Goal: Transaction & Acquisition: Purchase product/service

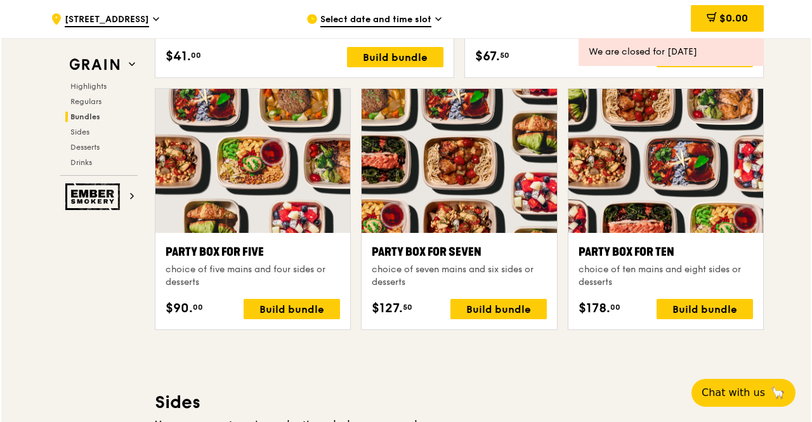
scroll to position [2473, 0]
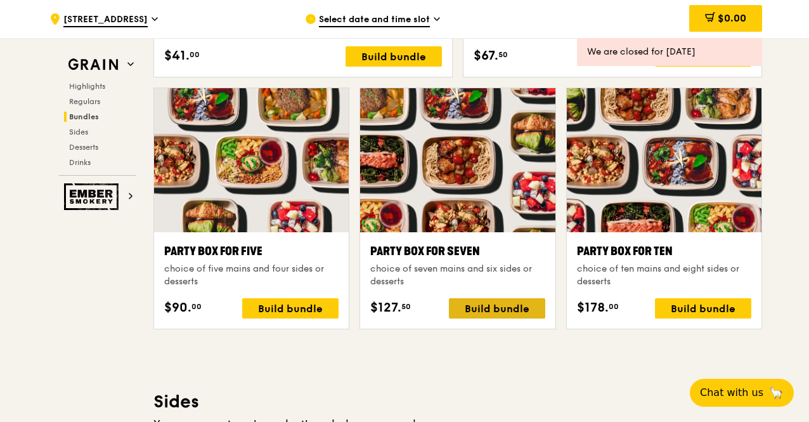
click at [496, 306] on div "Build bundle" at bounding box center [497, 308] width 96 height 20
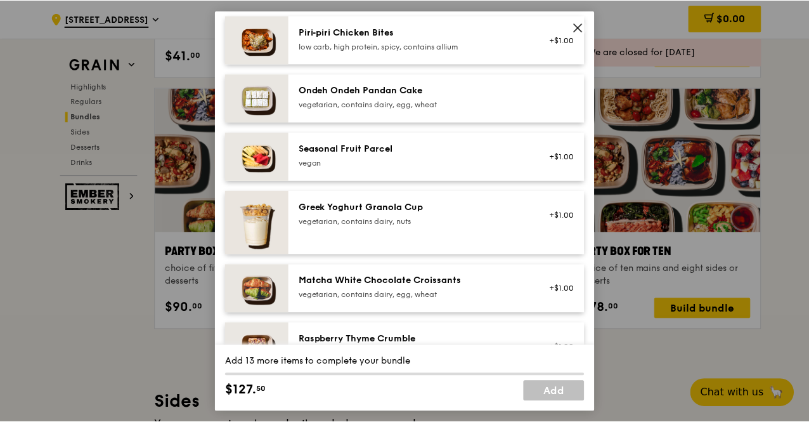
scroll to position [1141, 0]
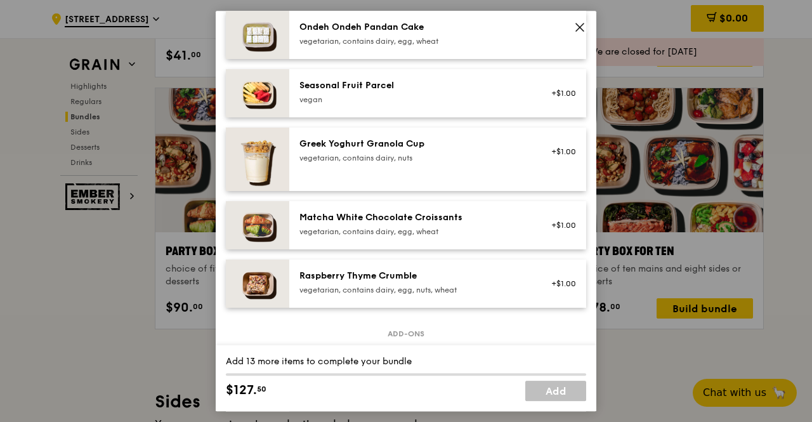
click at [579, 26] on icon at bounding box center [580, 27] width 8 height 8
click at [575, 27] on icon at bounding box center [579, 27] width 11 height 11
click at [577, 27] on icon at bounding box center [579, 27] width 11 height 11
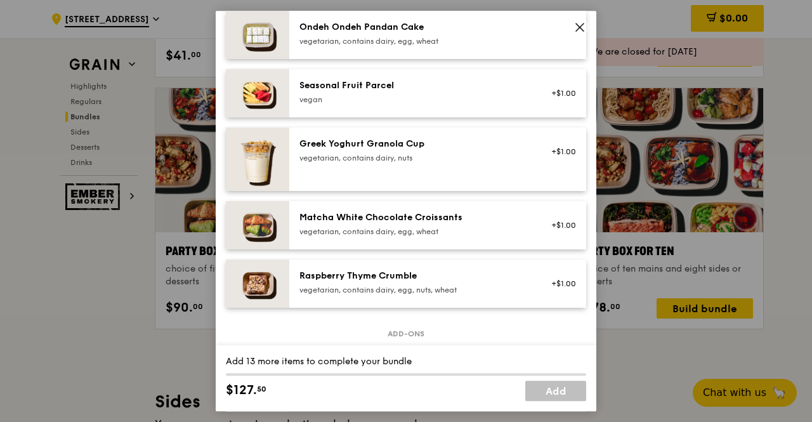
click at [577, 27] on icon at bounding box center [579, 27] width 11 height 11
click at [656, 387] on div "Party Box for Seven choice of seven mains and six sides or desserts Mains Choos…" at bounding box center [406, 211] width 812 height 422
click at [580, 29] on icon at bounding box center [580, 27] width 8 height 8
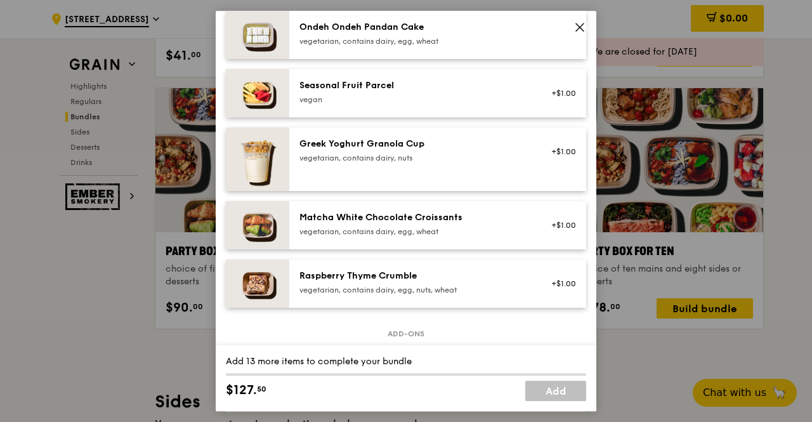
click at [578, 22] on icon at bounding box center [579, 27] width 11 height 11
click at [581, 28] on icon at bounding box center [579, 27] width 11 height 11
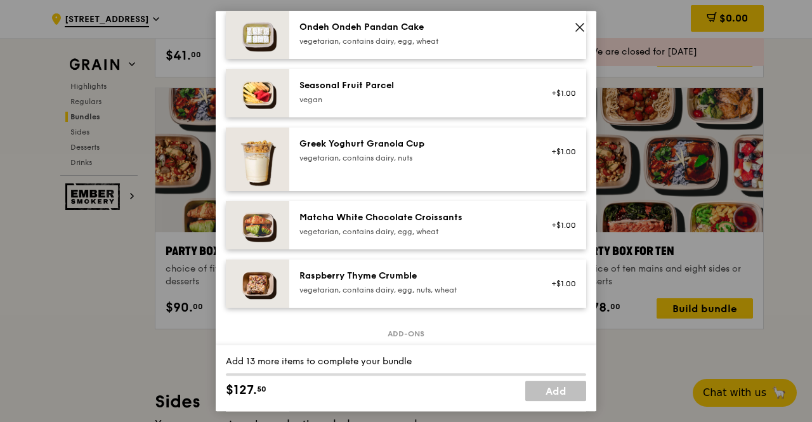
click at [581, 28] on icon at bounding box center [579, 27] width 11 height 11
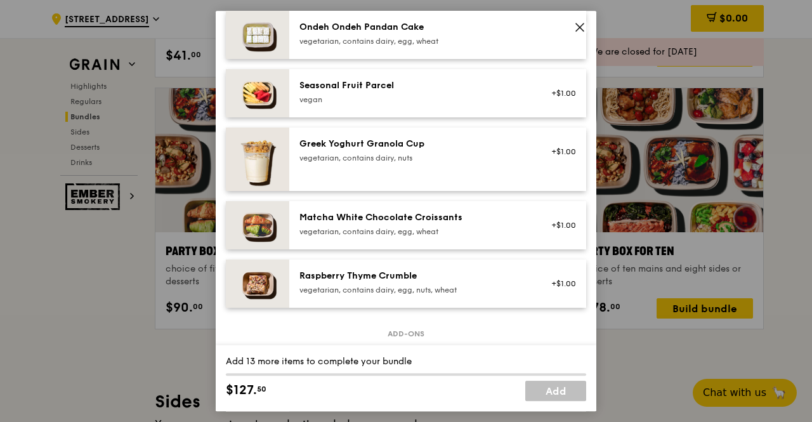
drag, startPoint x: 430, startPoint y: 41, endPoint x: 58, endPoint y: 207, distance: 406.8
click at [432, 144] on div "Party Box for Seven choice of seven mains and six sides or desserts Mains Choos…" at bounding box center [406, 211] width 380 height 401
drag, startPoint x: 58, startPoint y: 207, endPoint x: 62, endPoint y: 282, distance: 74.9
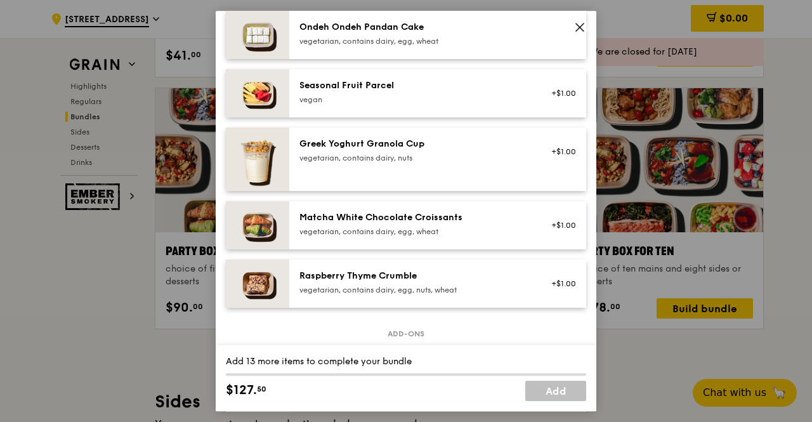
click at [62, 287] on div "Party Box for Seven choice of seven mains and six sides or desserts Mains Choos…" at bounding box center [406, 211] width 812 height 422
click at [62, 299] on div "Party Box for Seven choice of seven mains and six sides or desserts Mains Choos…" at bounding box center [406, 211] width 812 height 422
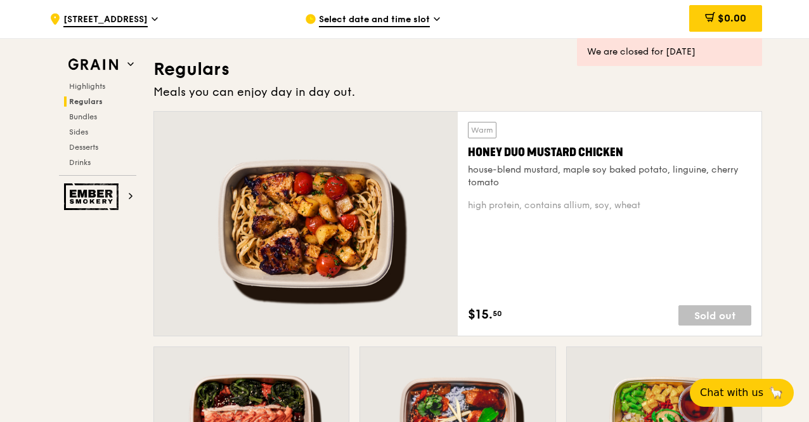
scroll to position [824, 0]
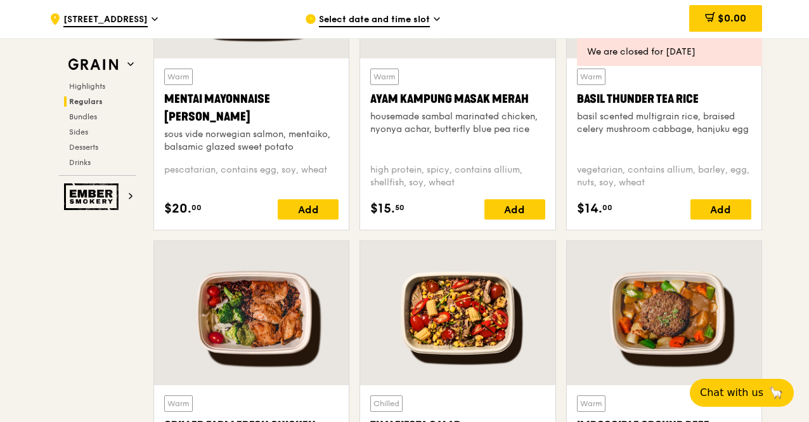
scroll to position [1205, 0]
